Goal: Find specific page/section

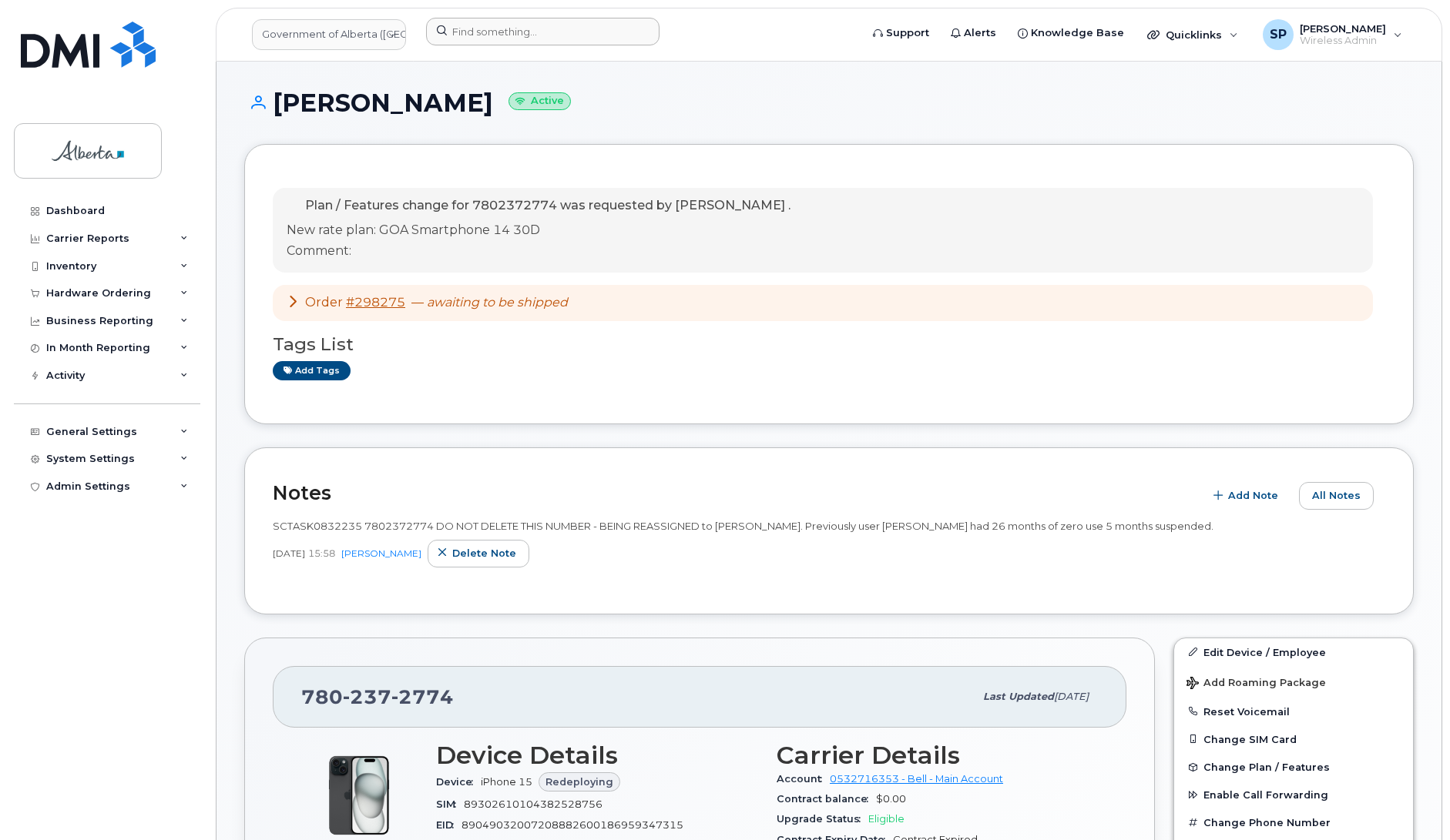
scroll to position [945, 0]
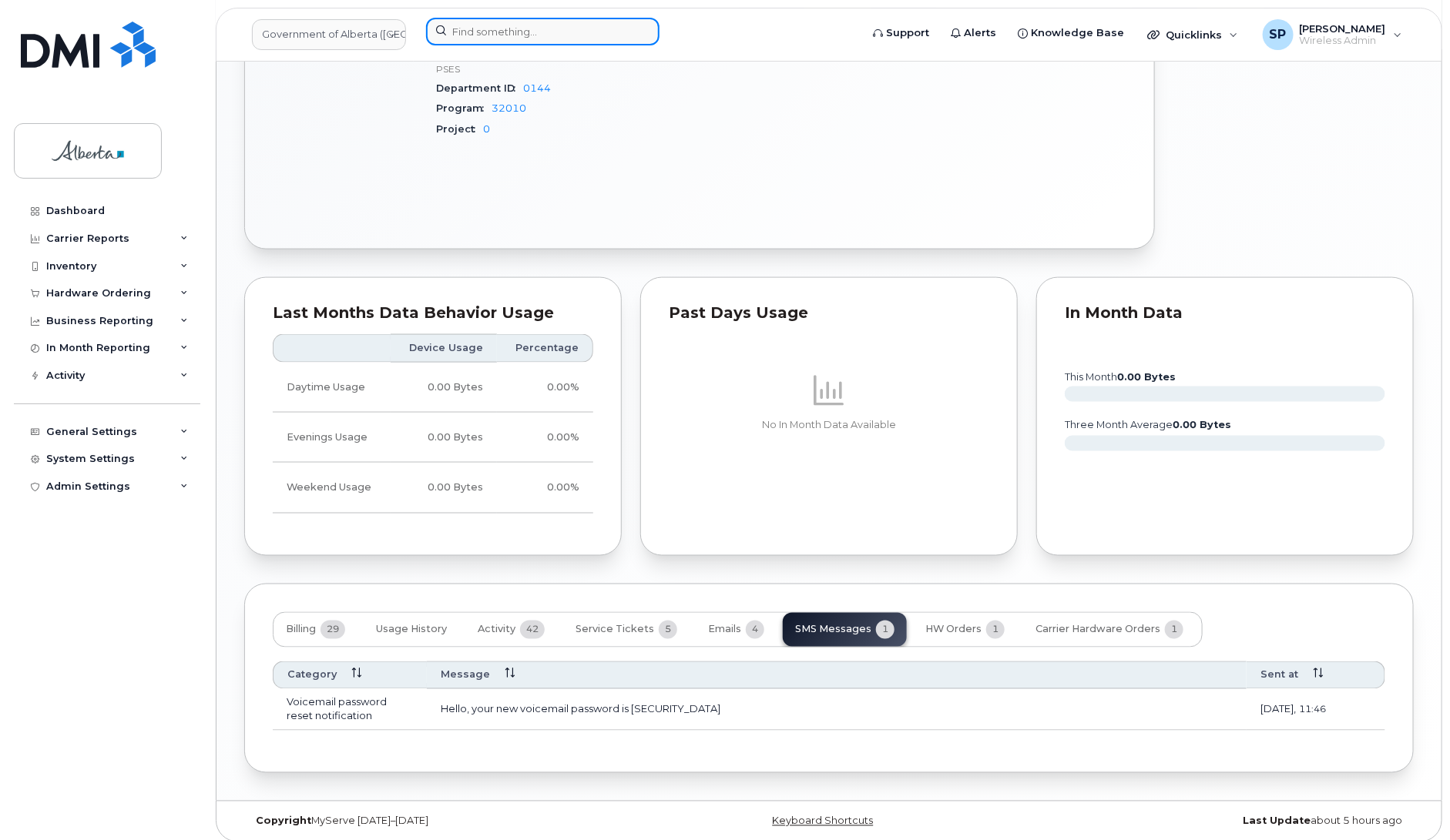
click at [476, 24] on input at bounding box center [543, 31] width 233 height 28
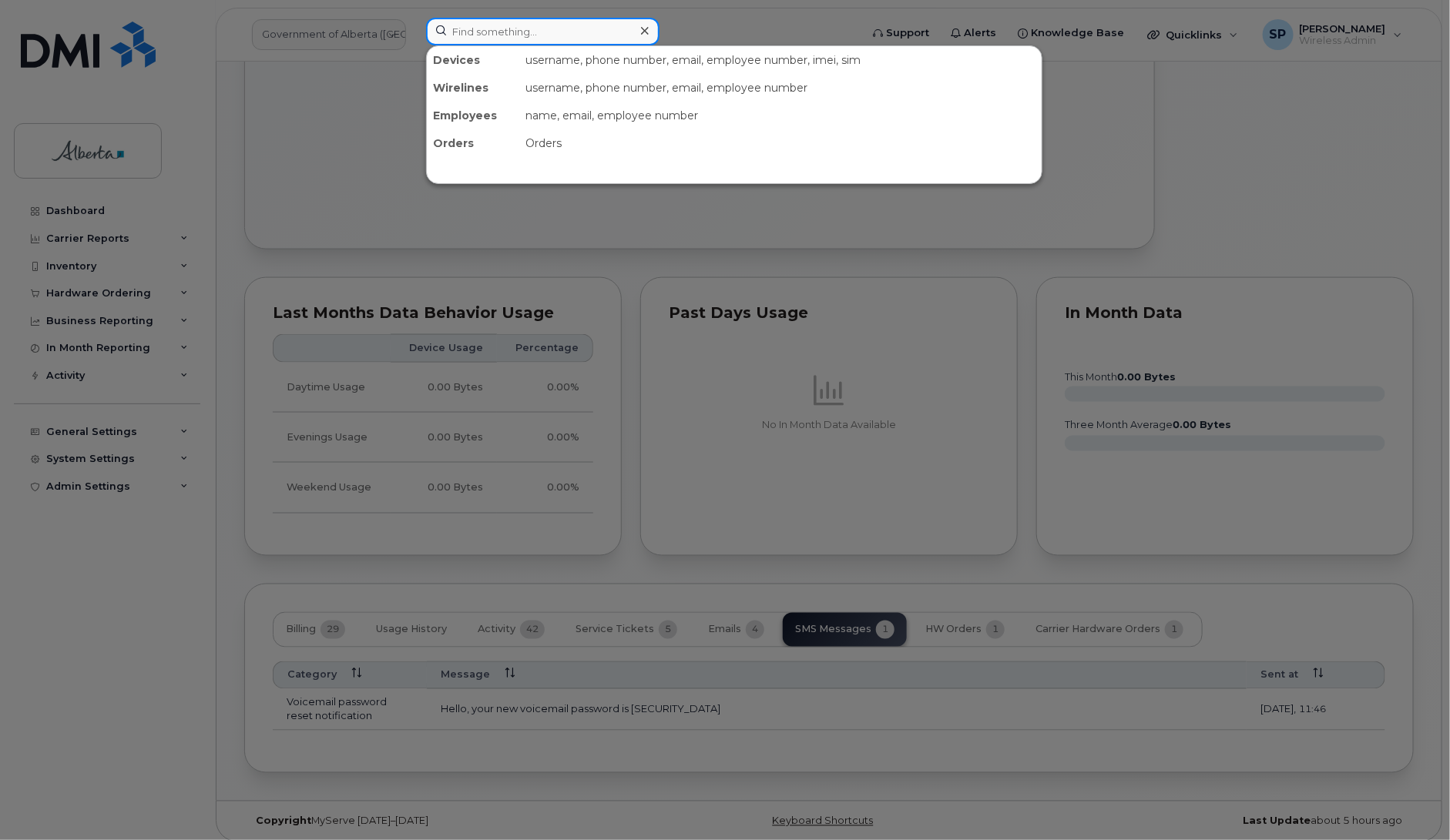
paste input "403.669.0563"
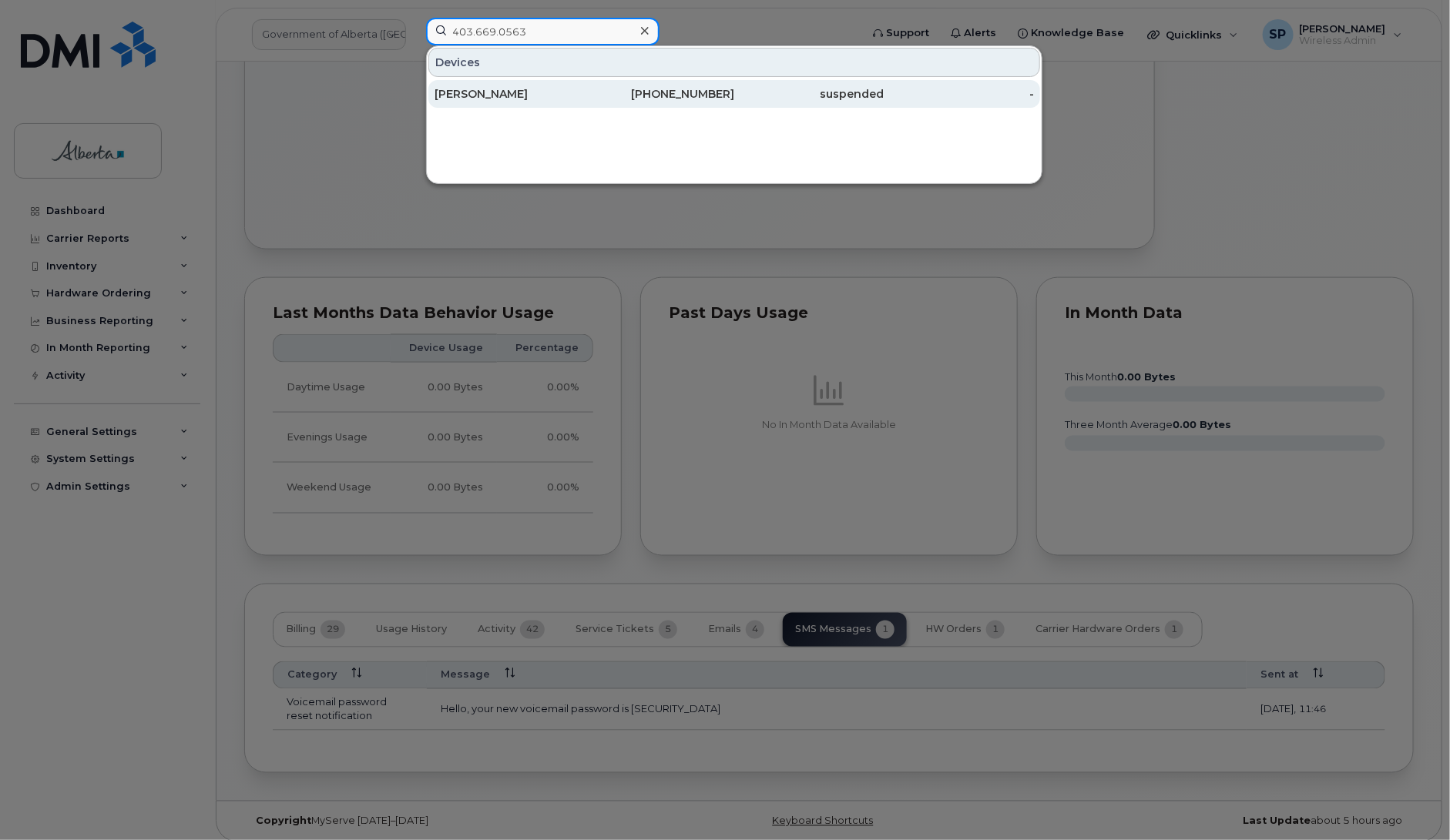
type input "403.669.0563"
click at [503, 96] on div "[PERSON_NAME]" at bounding box center [510, 94] width 151 height 15
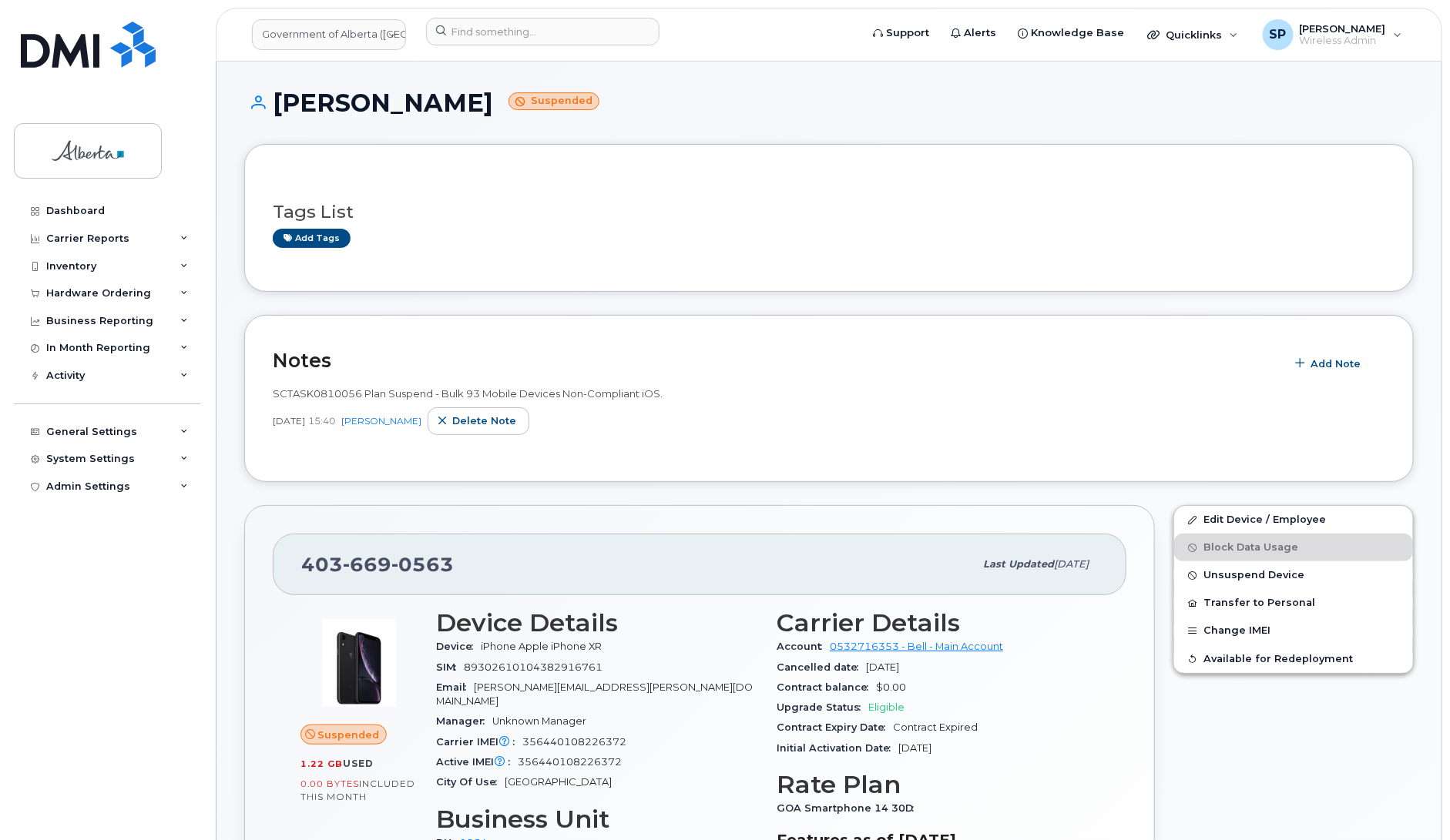
click at [1126, 98] on h1 "Michelle Parhar Suspended" at bounding box center [829, 103] width 1170 height 27
